Goal: Book appointment/travel/reservation

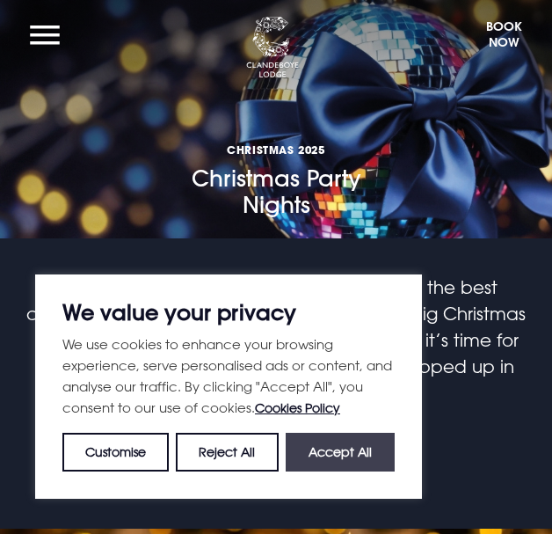
click at [326, 455] on button "Accept All" at bounding box center [340, 452] width 109 height 39
checkbox input "true"
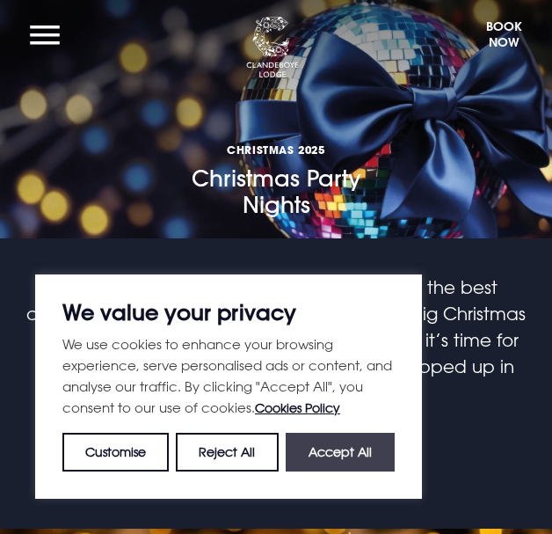
checkbox input "true"
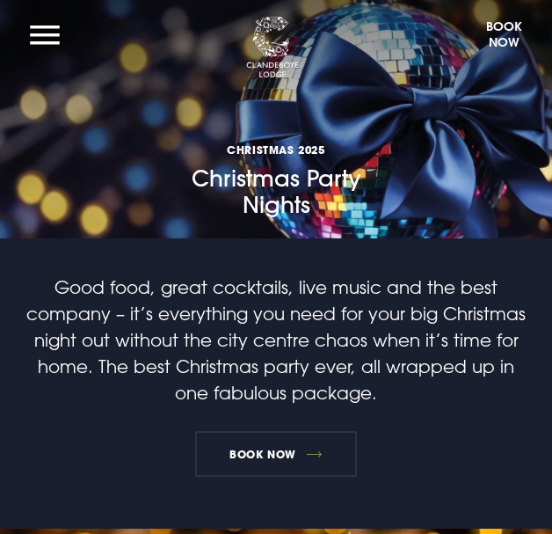
click at [250, 461] on link "Book Now" at bounding box center [276, 454] width 162 height 46
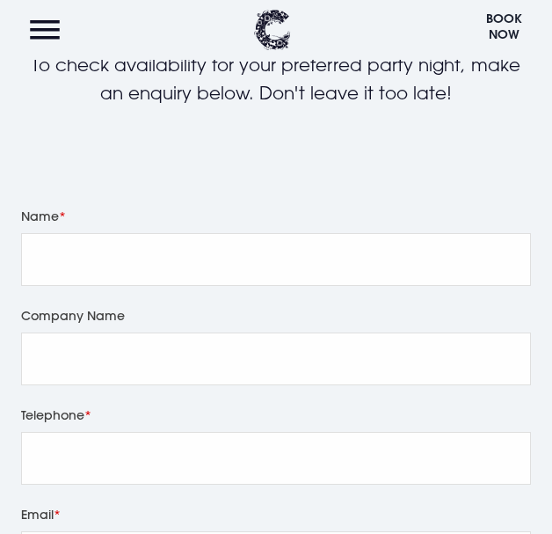
scroll to position [241, 0]
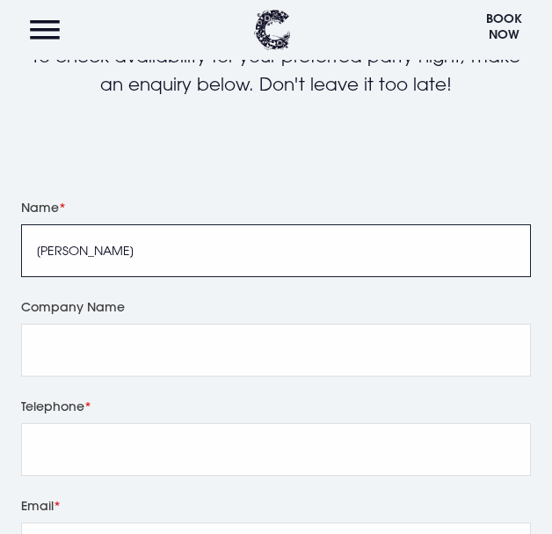
type input "[PERSON_NAME]"
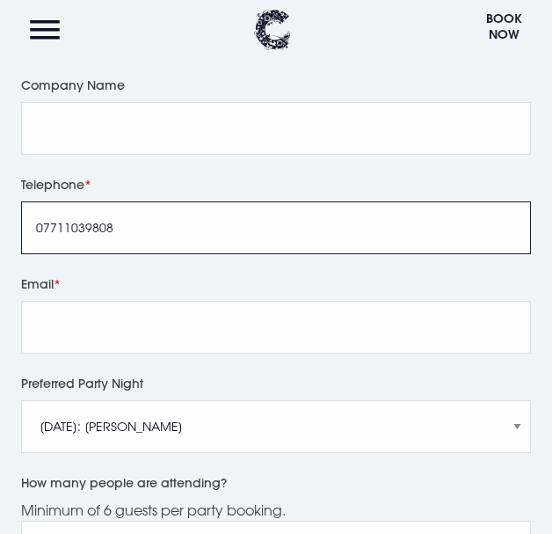
scroll to position [480, 0]
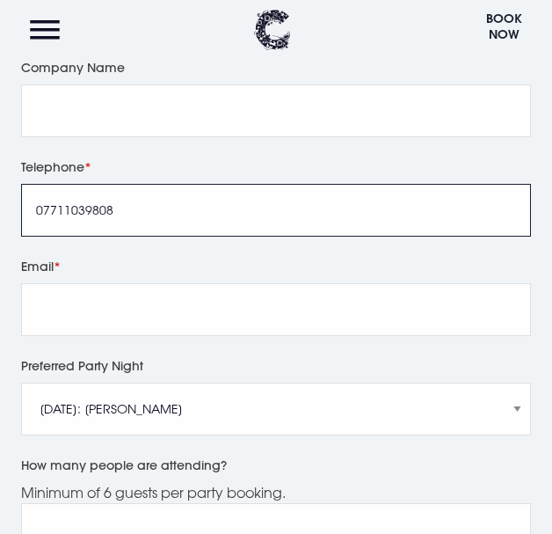
type input "07711039808"
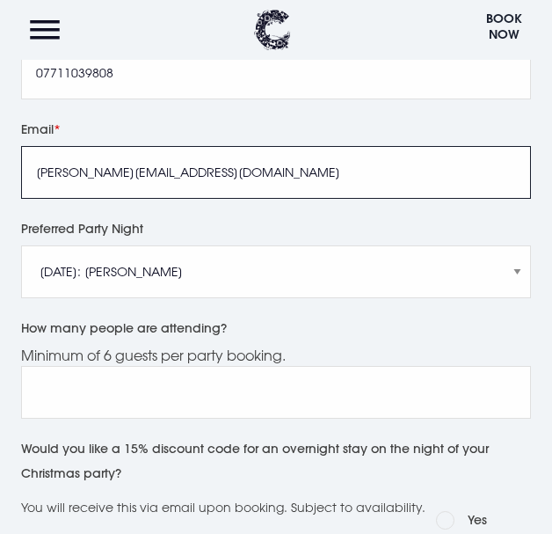
scroll to position [621, 0]
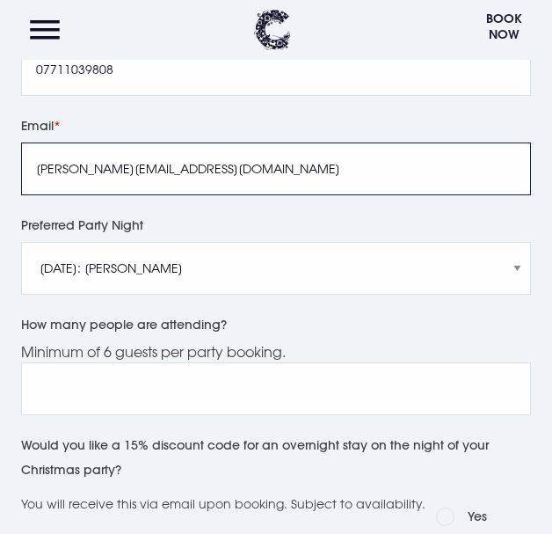
type input "[PERSON_NAME][EMAIL_ADDRESS][DOMAIN_NAME]"
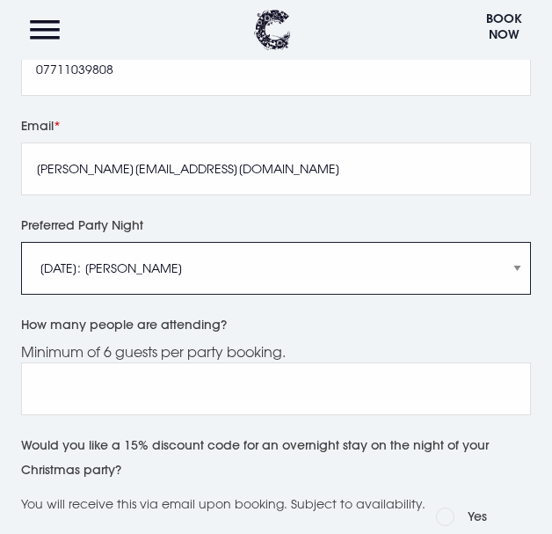
select select "[DATE]: Manouche Boys"
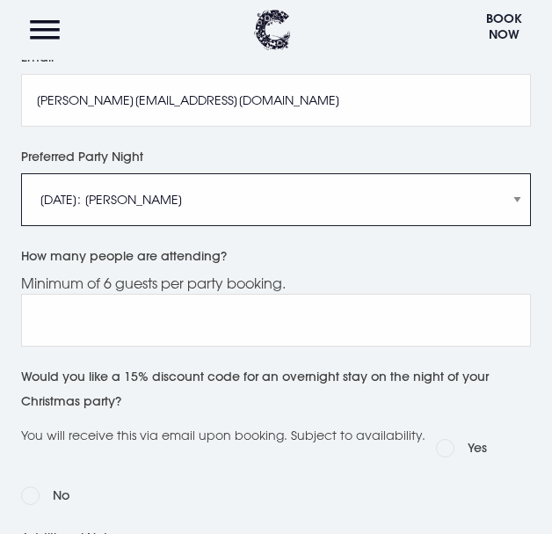
scroll to position [692, 0]
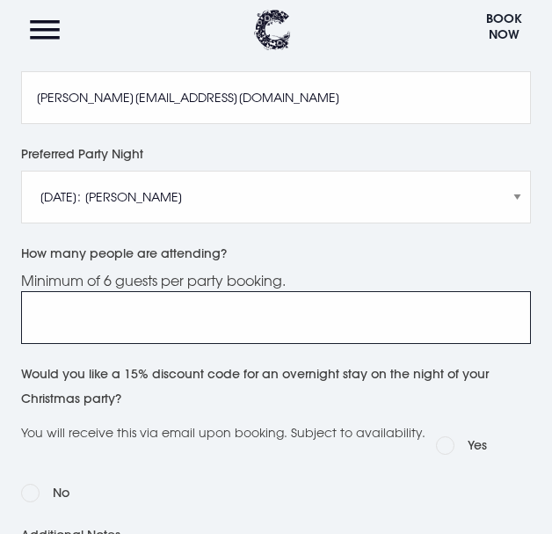
click at [249, 311] on input "How many people are attending?" at bounding box center [276, 317] width 510 height 53
type input "2"
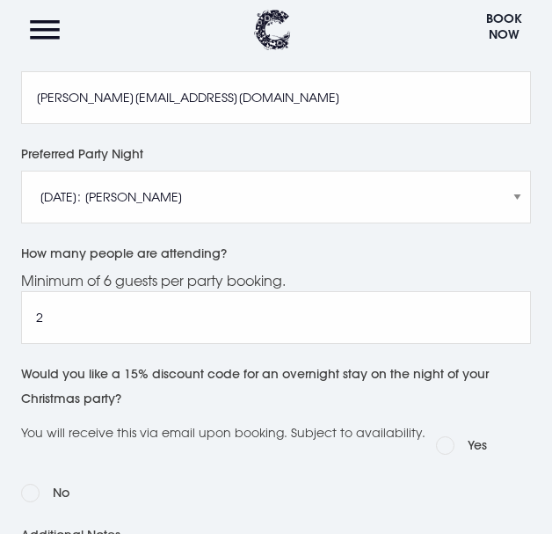
click at [354, 237] on div "Preferred Party Night [DATE]: Just [PERSON_NAME] [DATE]: Manouche Boys [DATE]: …" at bounding box center [276, 191] width 510 height 99
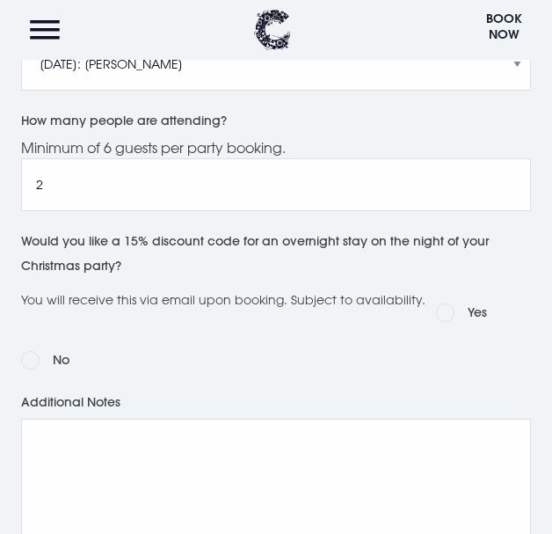
scroll to position [826, 0]
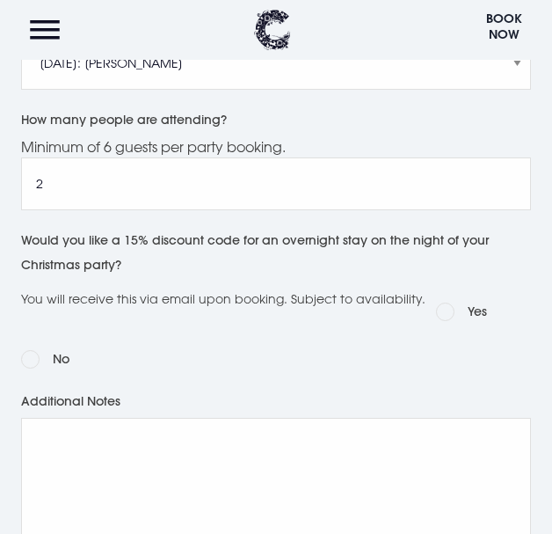
click at [56, 354] on label "No" at bounding box center [61, 359] width 17 height 25
click at [40, 354] on input "No" at bounding box center [30, 359] width 18 height 18
radio input "true"
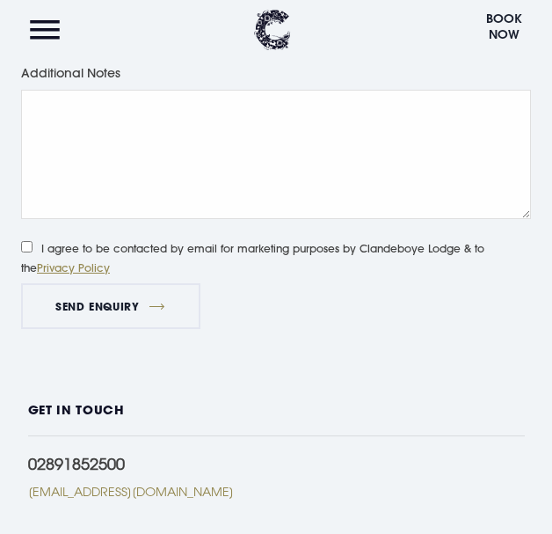
scroll to position [1173, 0]
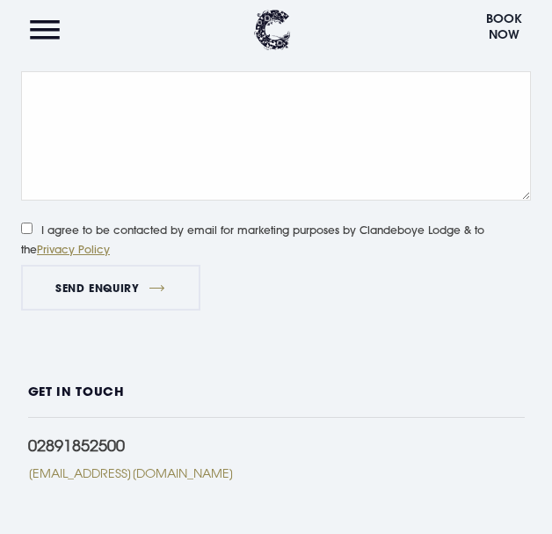
click at [138, 235] on label "I agree to be contacted by email for marketing purposes by Clandeboye Lodge & t…" at bounding box center [256, 237] width 470 height 42
click at [33, 234] on input "I agree to be contacted by email for marketing purposes by Clandeboye Lodge & t…" at bounding box center [26, 228] width 11 height 11
checkbox input "true"
click at [155, 281] on button "Send Enquiry" at bounding box center [110, 288] width 179 height 46
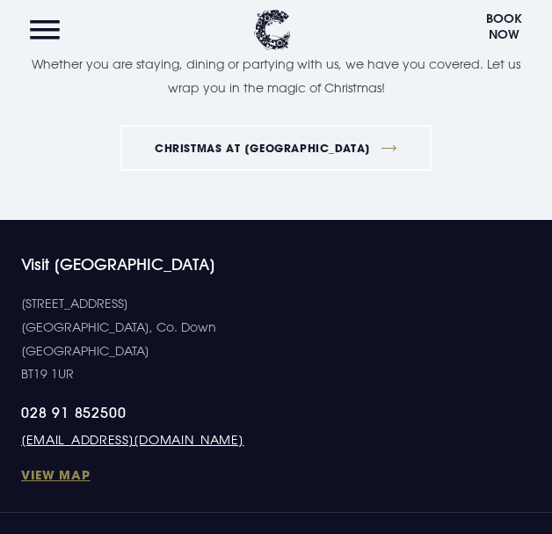
scroll to position [1406, 0]
